Goal: Information Seeking & Learning: Learn about a topic

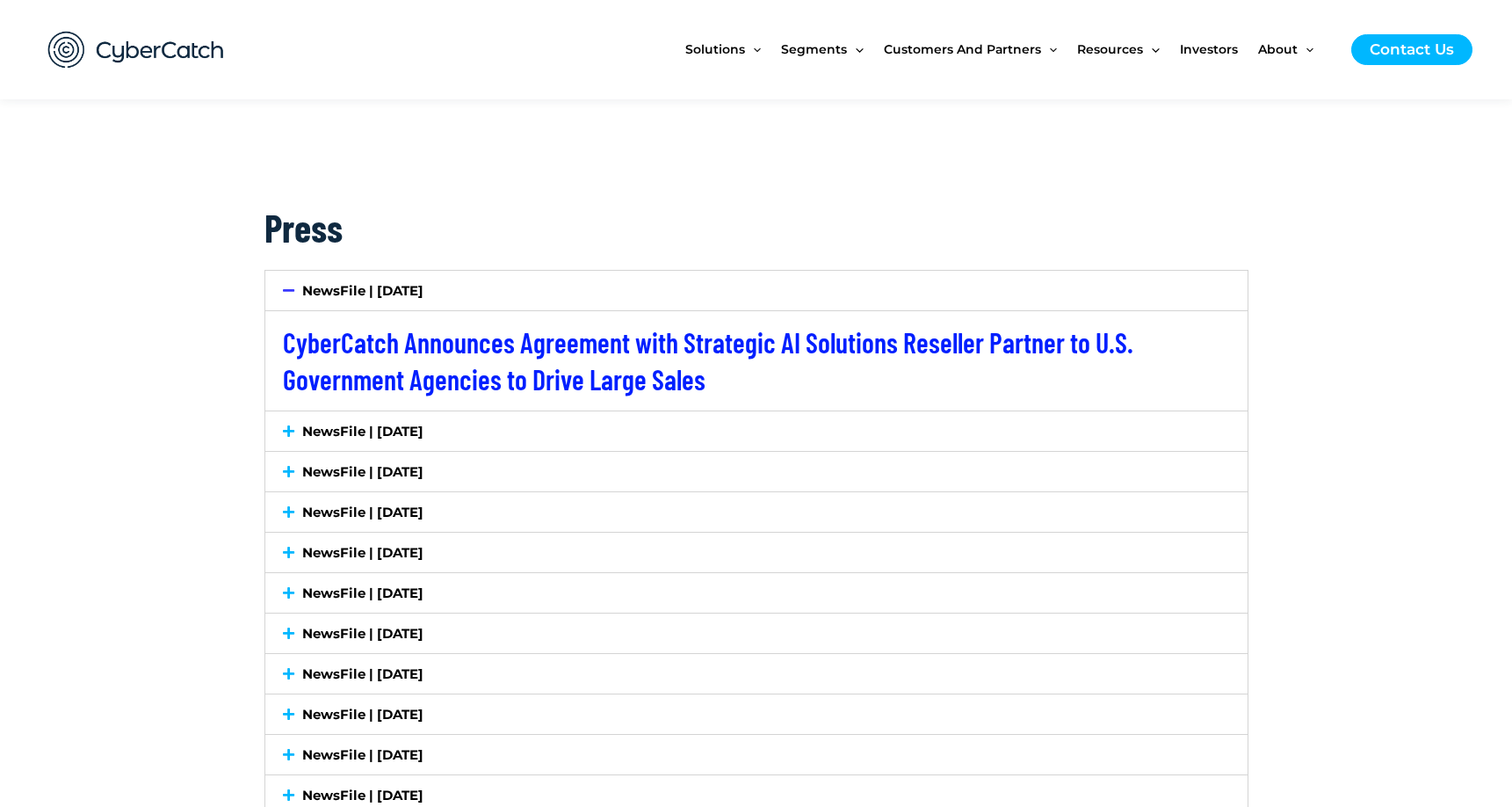
scroll to position [2812, 0]
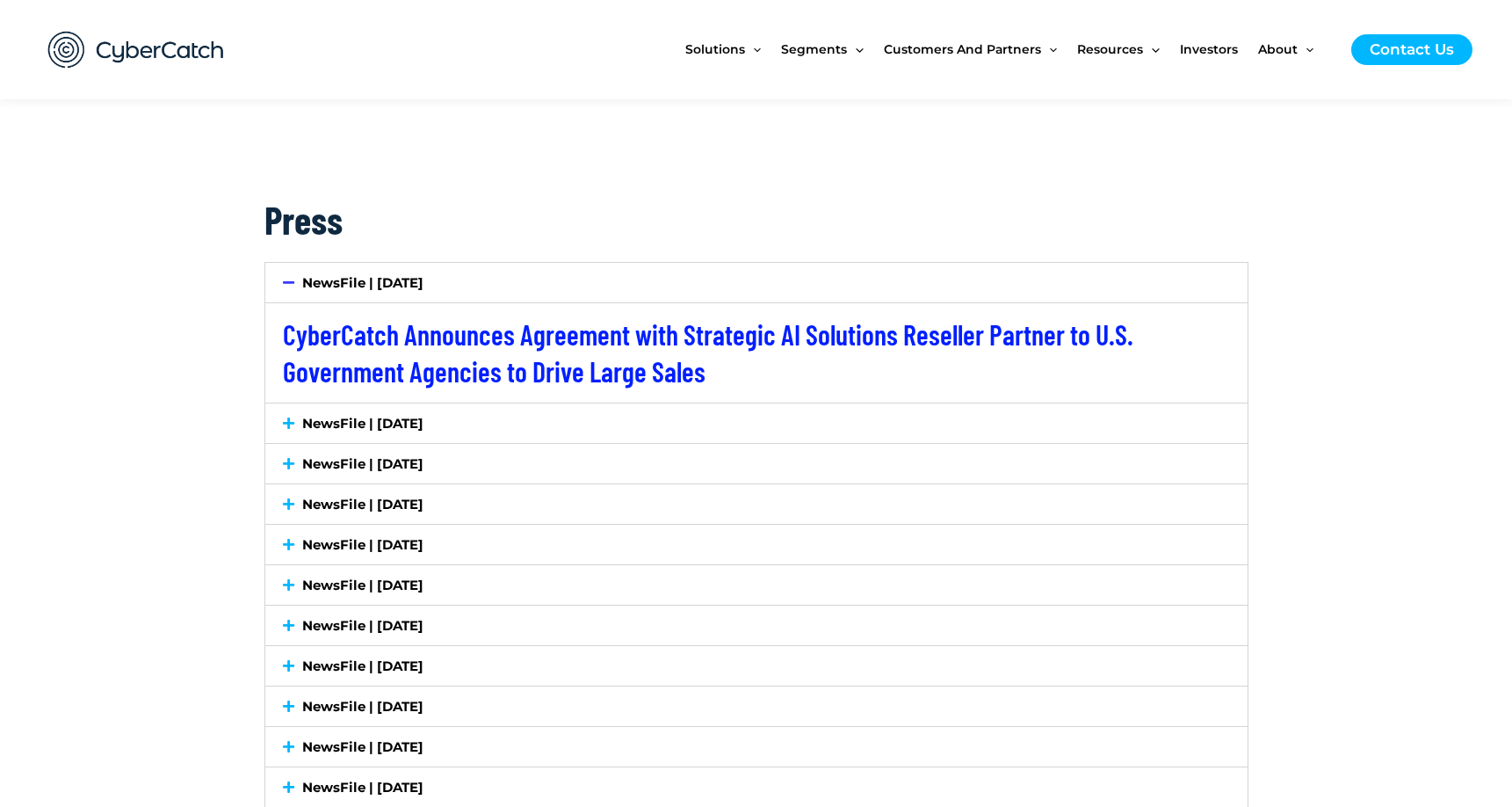
click at [291, 431] on div "NewsFile | [DATE]" at bounding box center [756, 422] width 982 height 40
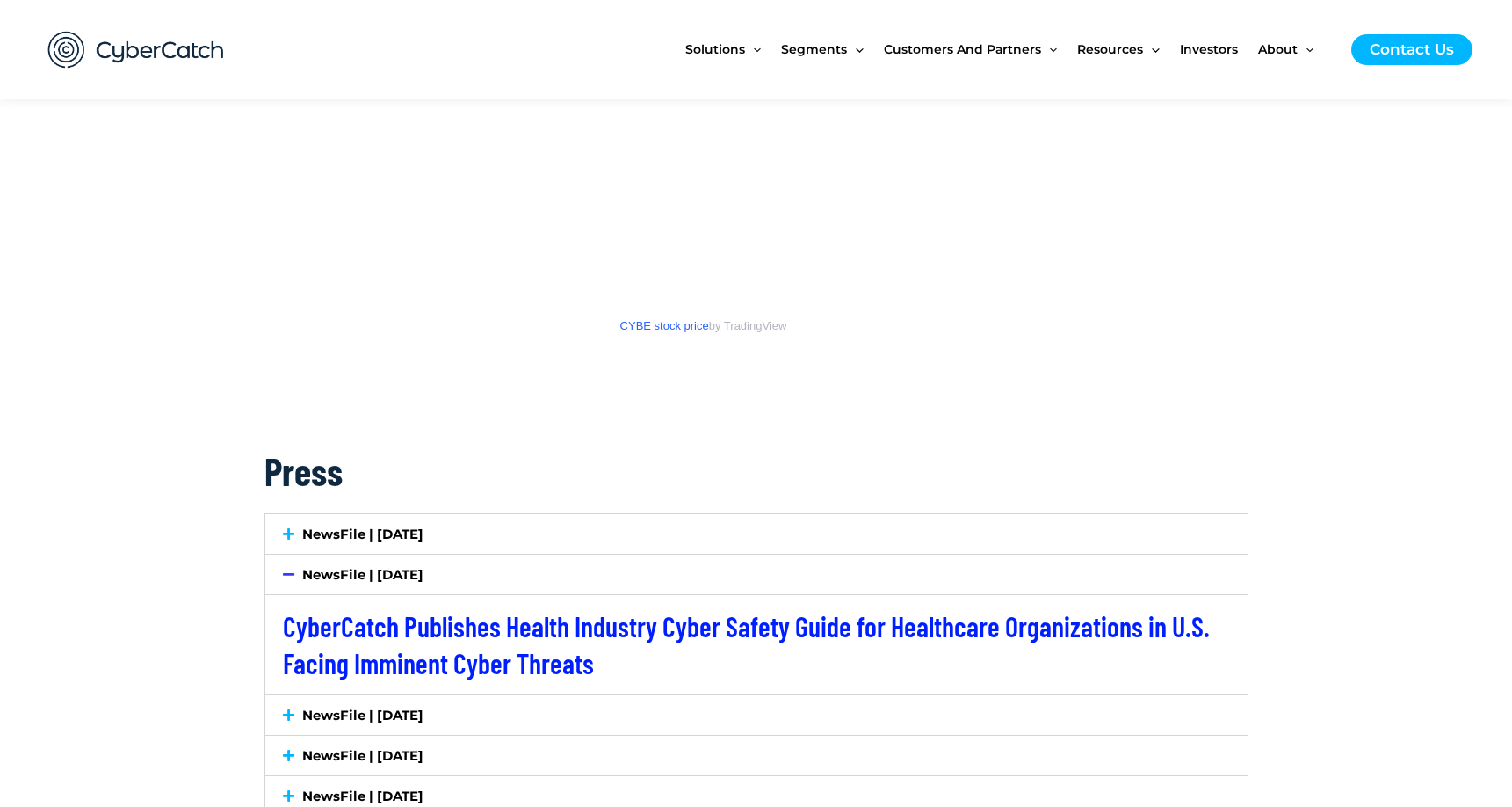
scroll to position [2528, 0]
